Goal: Navigation & Orientation: Understand site structure

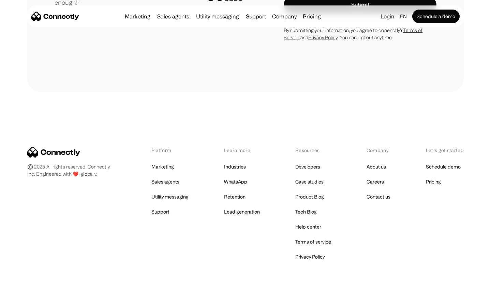
scroll to position [1900, 0]
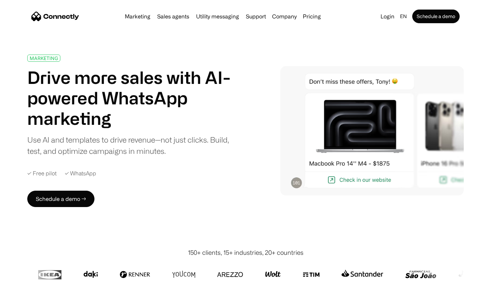
scroll to position [2428, 0]
